Goal: Check status: Check status

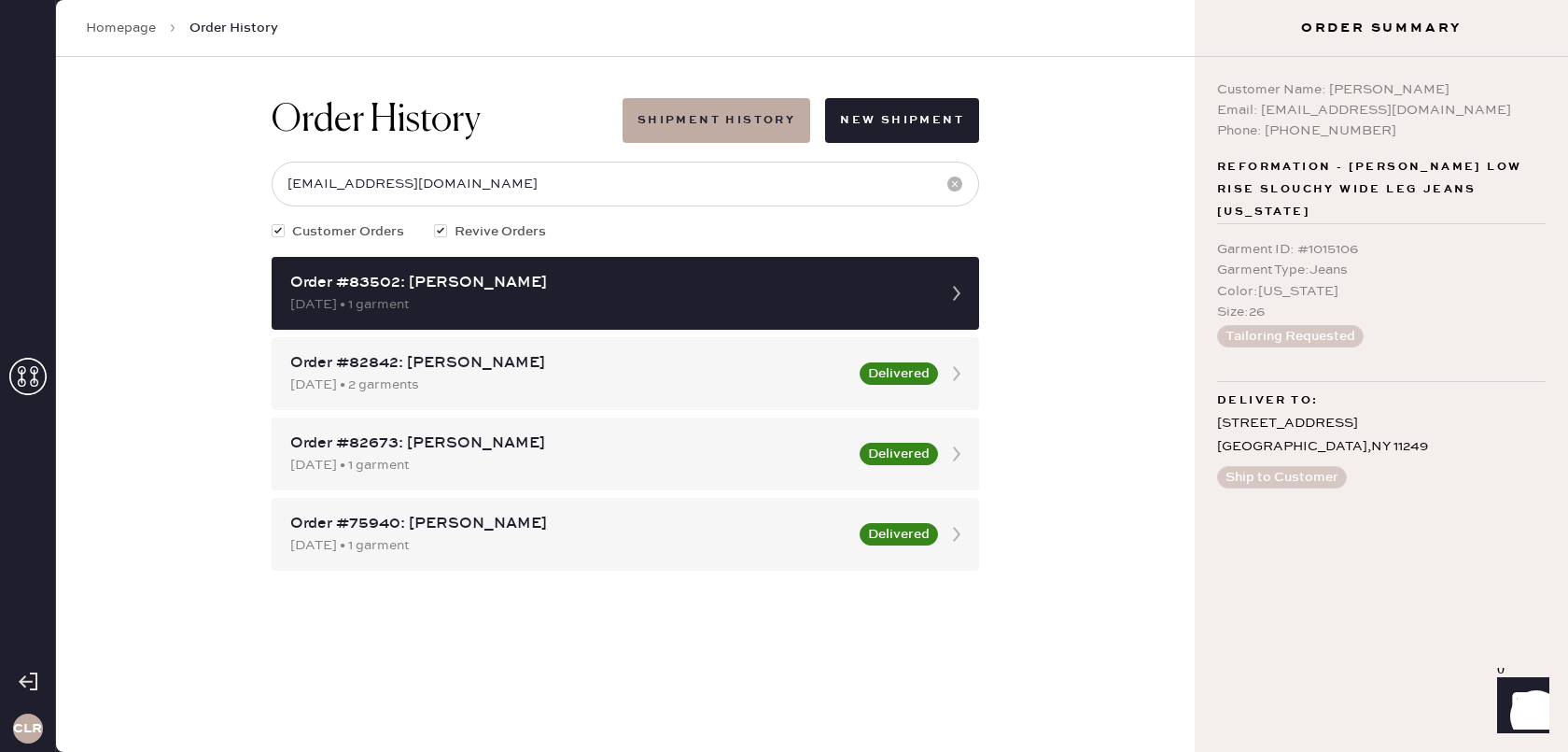
click at [49, 385] on div "CLR" at bounding box center [28, 376] width 56 height 752
click at [32, 379] on use at bounding box center [28, 376] width 38 height 38
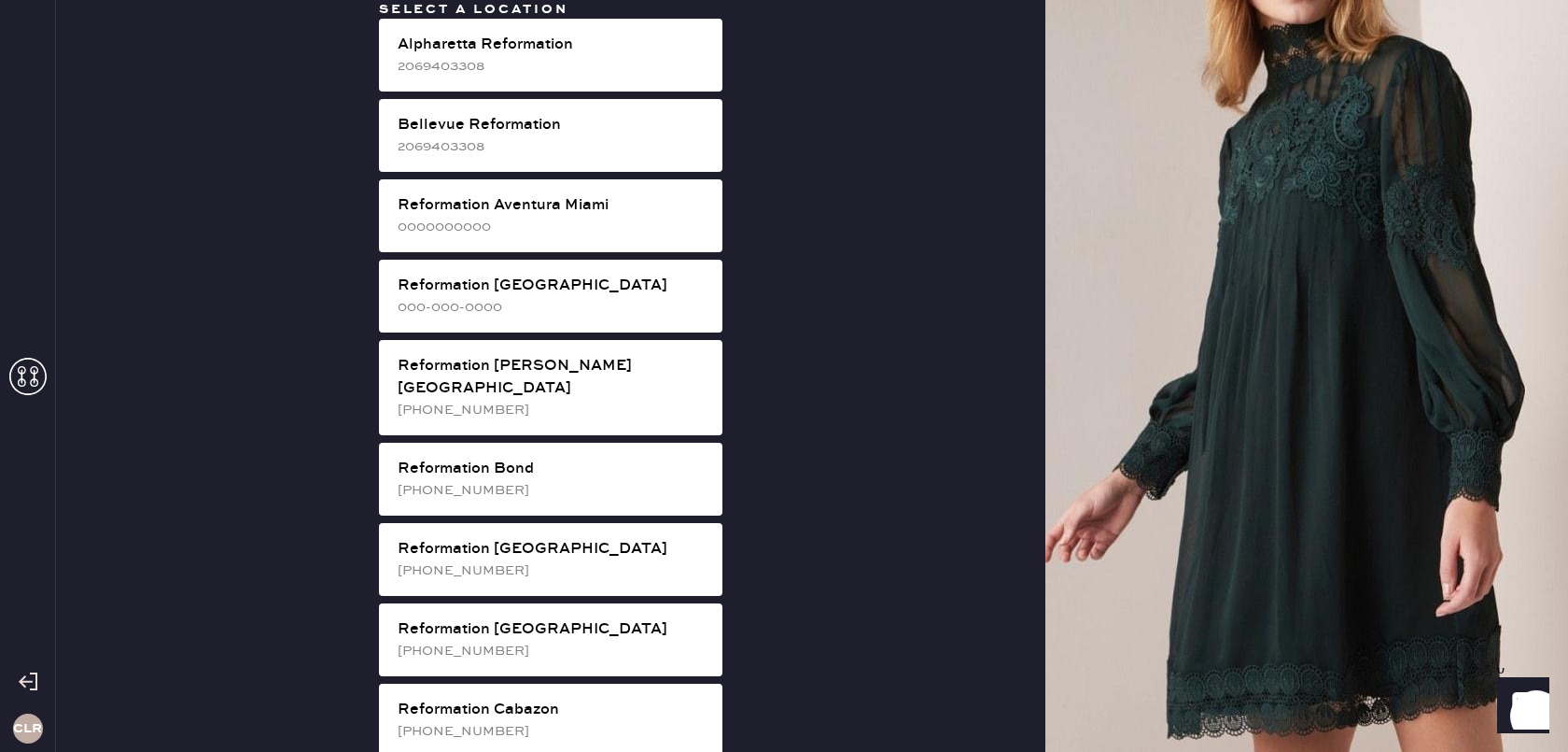
scroll to position [3362, 0]
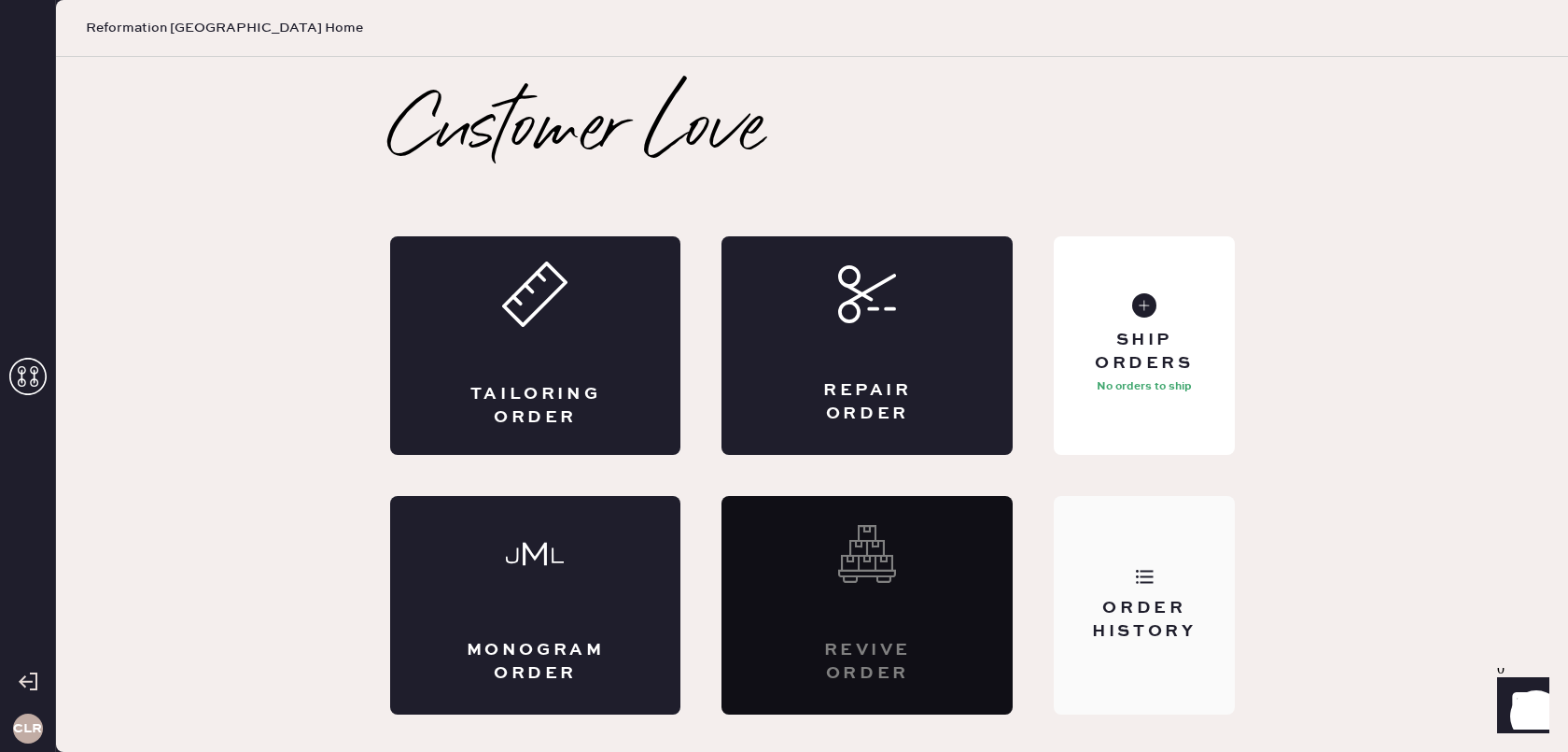
click at [1105, 671] on div "Order History" at bounding box center [1144, 605] width 180 height 219
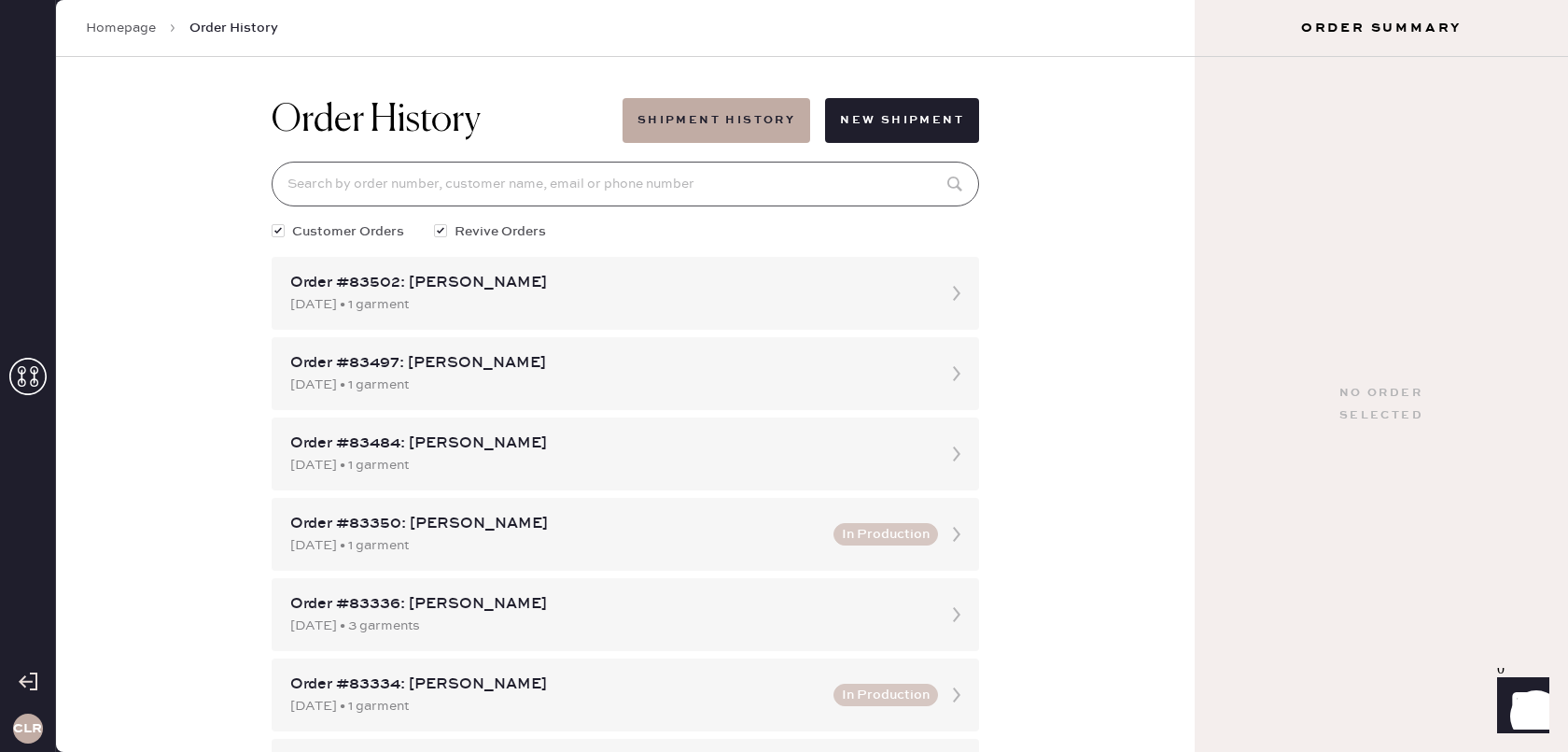
click at [491, 188] on input at bounding box center [625, 184] width 708 height 45
paste input "83190"
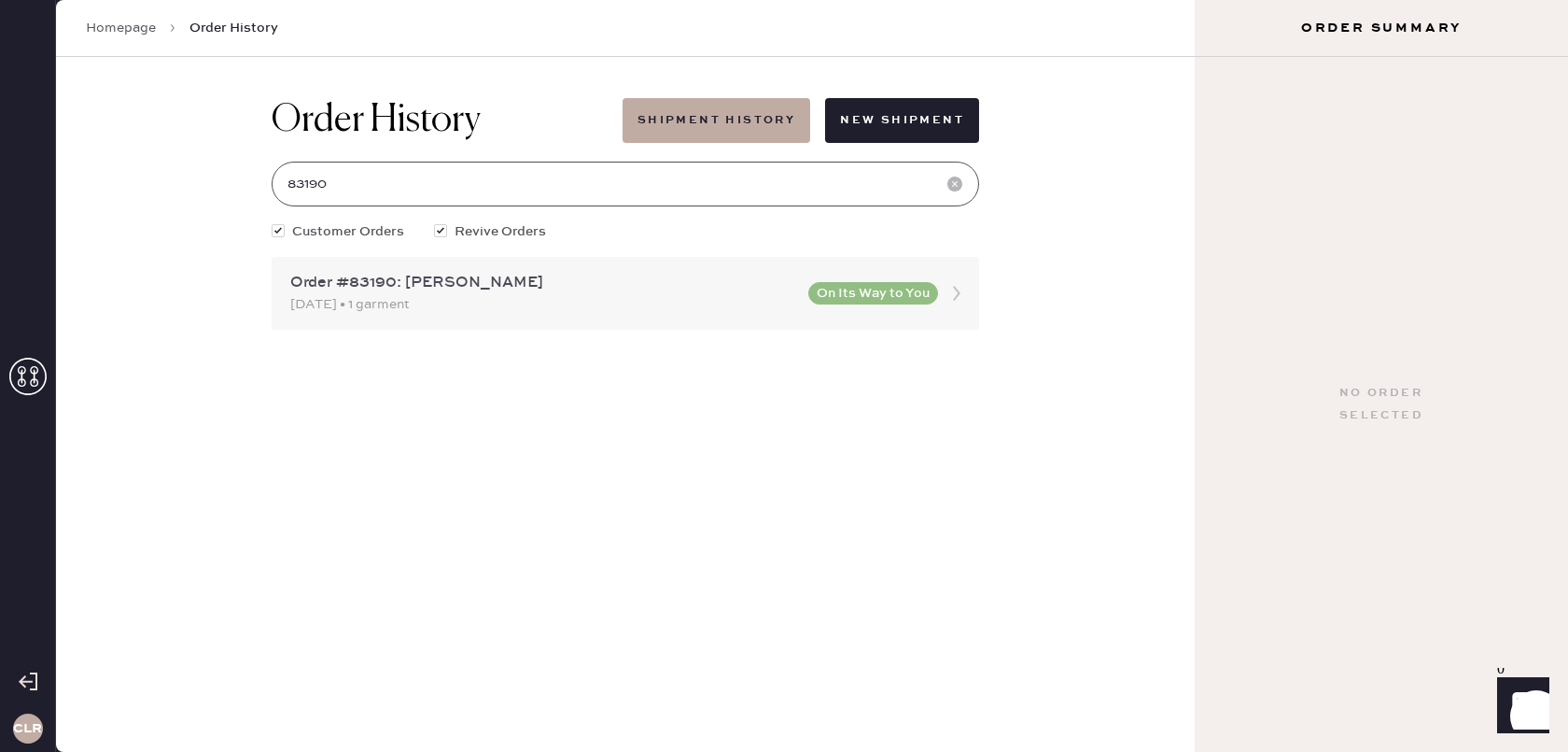
type input "83190"
click at [953, 294] on icon at bounding box center [957, 293] width 38 height 38
